Goal: Navigation & Orientation: Go to known website

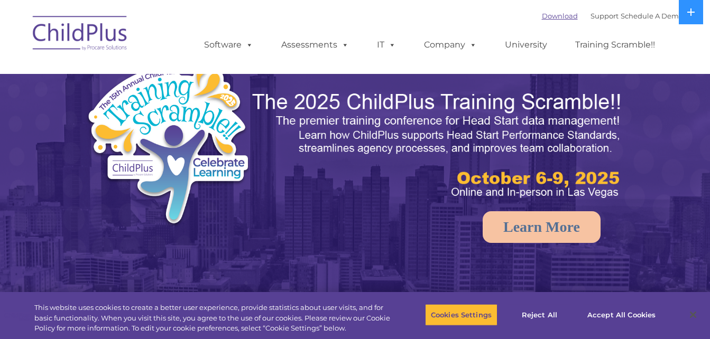
select select "MEDIUM"
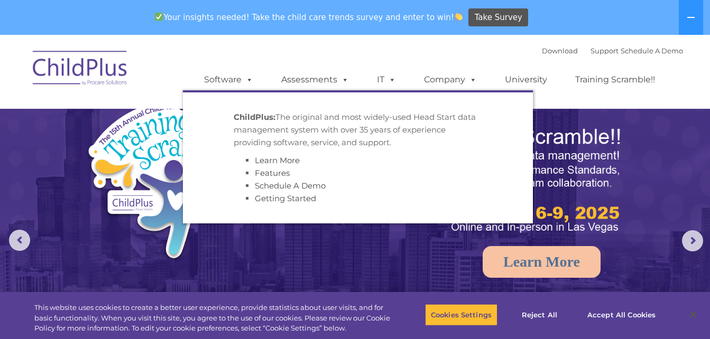
click at [87, 52] on img at bounding box center [80, 69] width 106 height 53
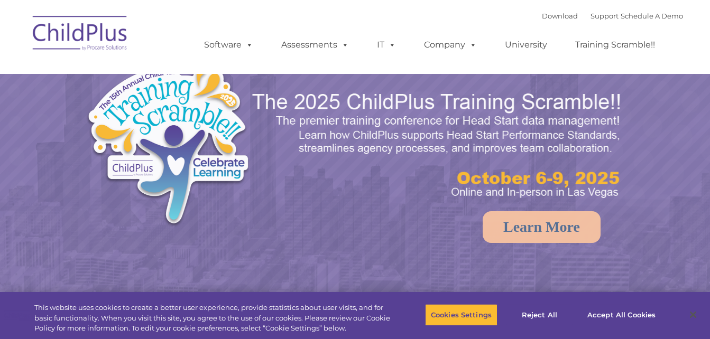
select select "MEDIUM"
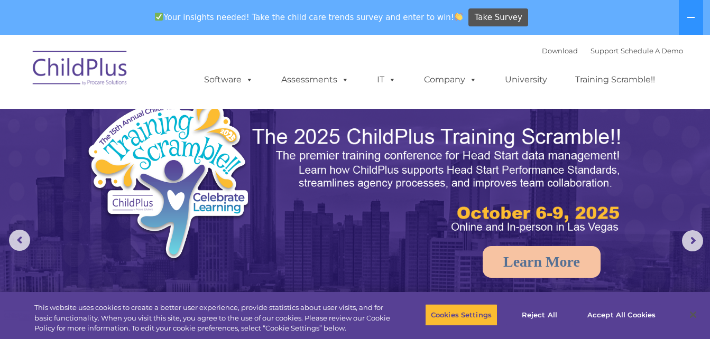
click at [87, 81] on img at bounding box center [80, 69] width 106 height 53
